Goal: Transaction & Acquisition: Download file/media

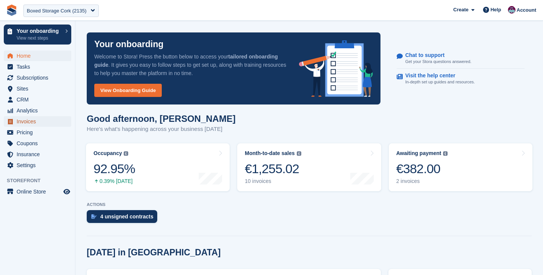
click at [42, 117] on span "Invoices" at bounding box center [39, 121] width 45 height 11
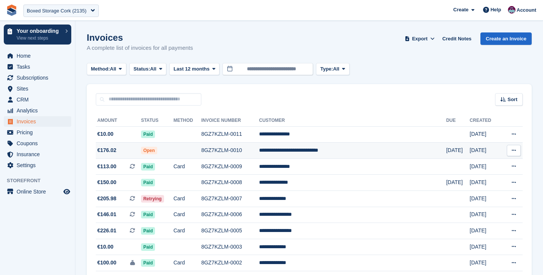
click at [259, 150] on td "8GZ7KZLM-0010" at bounding box center [230, 151] width 58 height 16
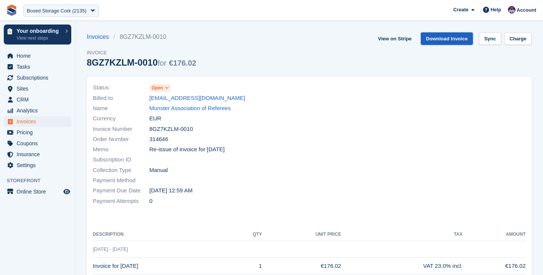
click at [454, 43] on link "Download Invoice" at bounding box center [447, 38] width 52 height 12
